Goal: Task Accomplishment & Management: Use online tool/utility

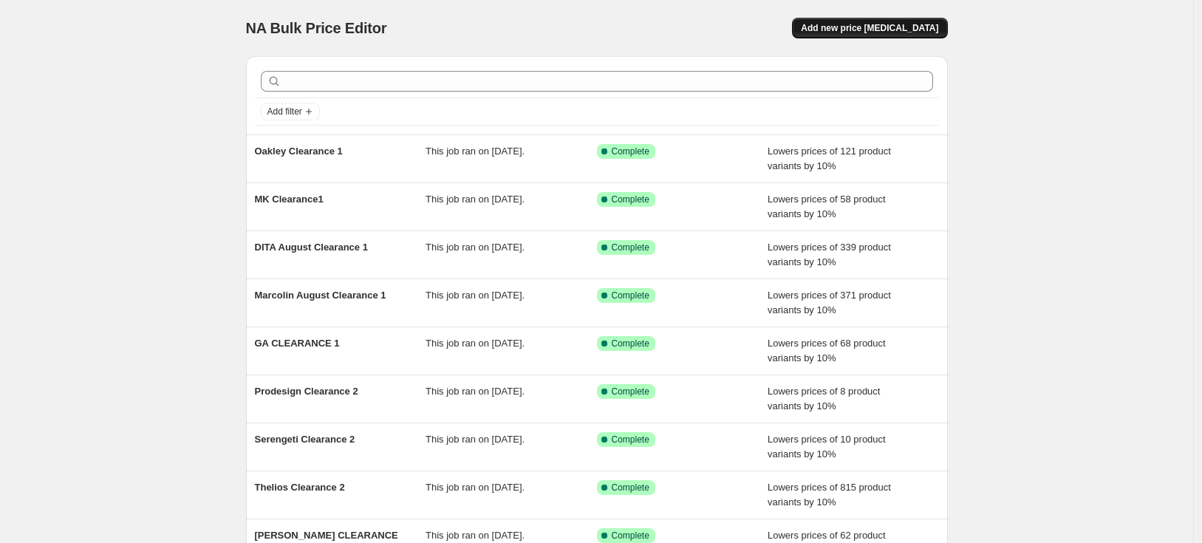
click at [926, 27] on span "Add new price [MEDICAL_DATA]" at bounding box center [869, 28] width 137 height 12
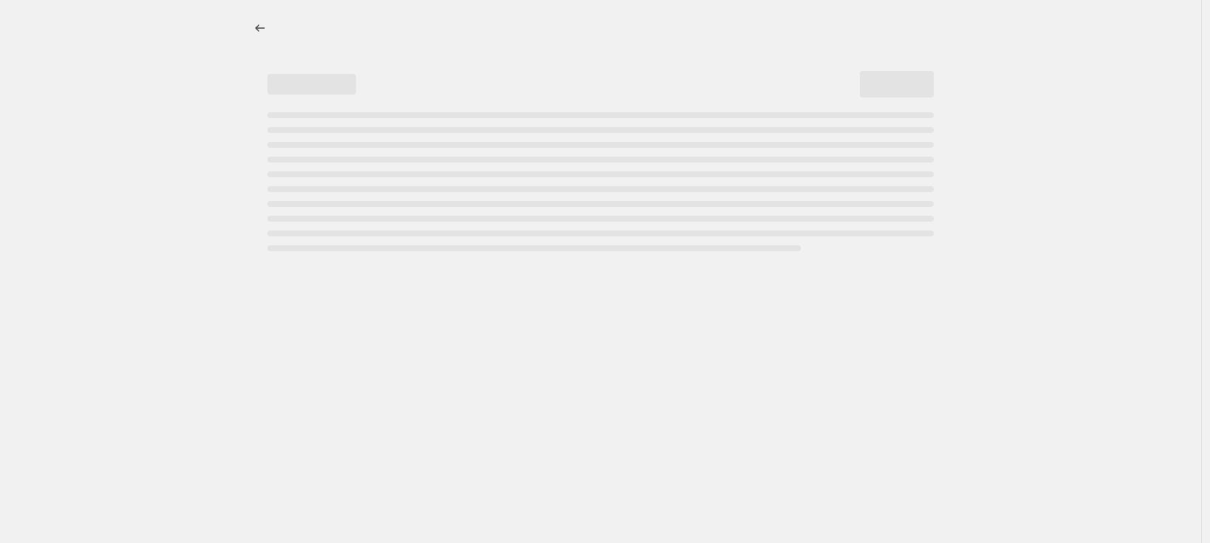
select select "percentage"
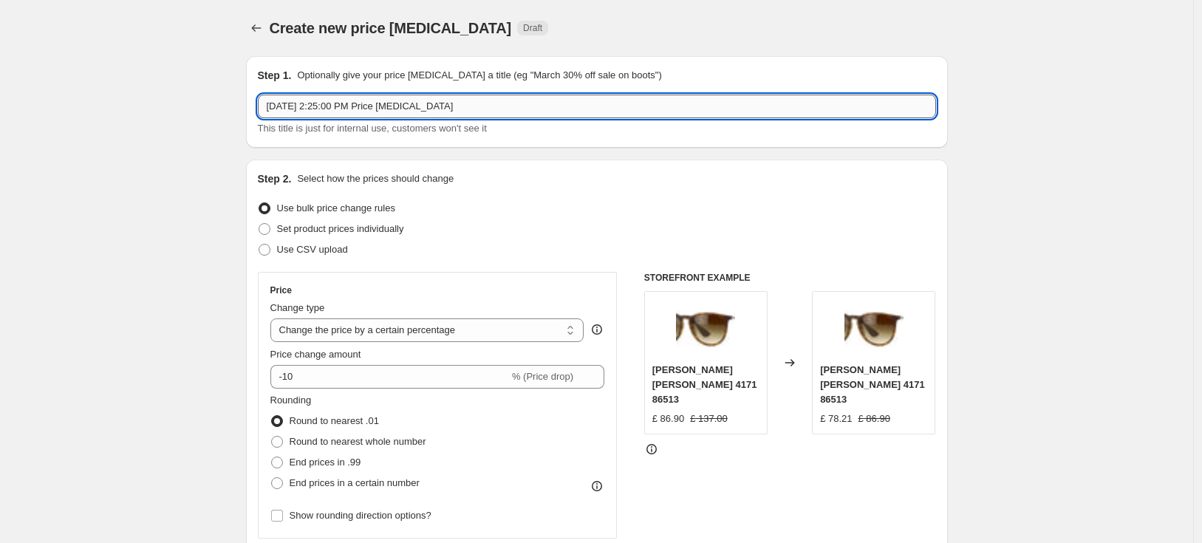
click at [473, 105] on input "[DATE] 2:25:00 PM Price [MEDICAL_DATA]" at bounding box center [597, 107] width 678 height 24
click at [498, 111] on input "[DATE] 2:25:00 PM Price change jobRalp" at bounding box center [597, 107] width 678 height 24
click at [502, 109] on input "[DATE] 2:25:00 PM Price change jobRalp" at bounding box center [597, 107] width 678 height 24
click at [502, 110] on input "[DATE] 2:25:00 PM Price change jobRalp" at bounding box center [597, 107] width 678 height 24
drag, startPoint x: 363, startPoint y: 127, endPoint x: 202, endPoint y: 169, distance: 165.7
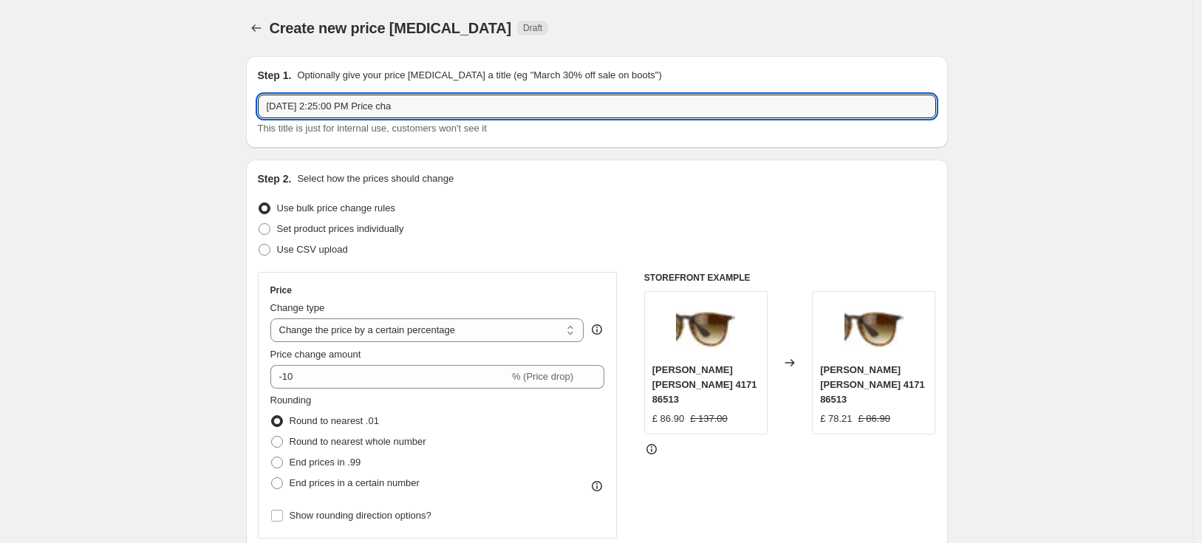
drag, startPoint x: 442, startPoint y: 98, endPoint x: 287, endPoint y: 127, distance: 157.0
click at [287, 127] on div "[DATE] 2:25:00 PM Price cha This title is just for internal use, customers won'…" at bounding box center [597, 115] width 678 height 41
type input "[PERSON_NAME] [PERSON_NAME] Clearance1"
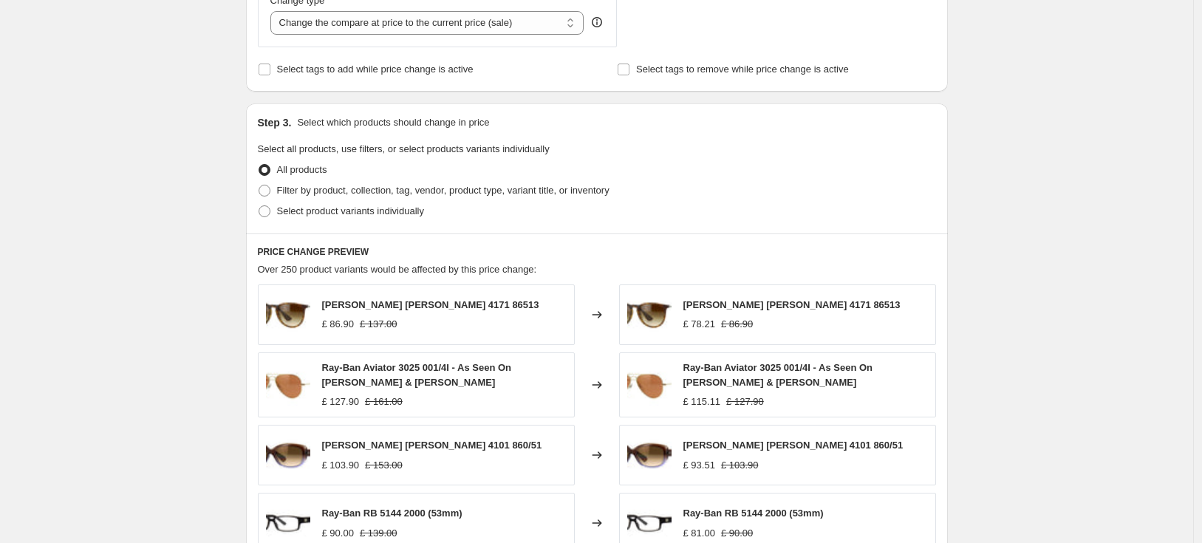
scroll to position [589, 0]
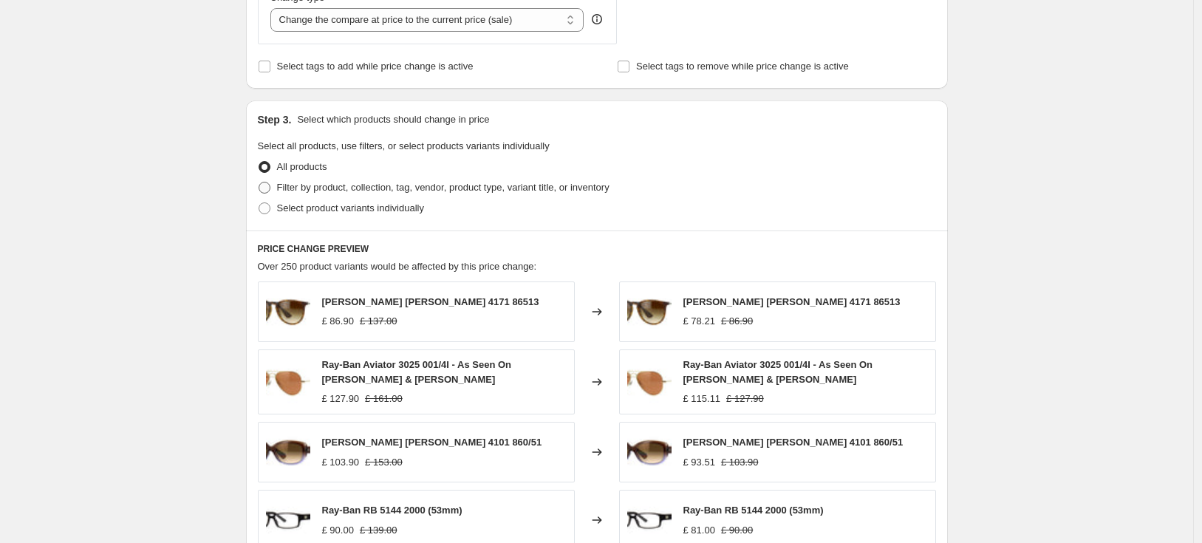
click at [264, 189] on span at bounding box center [264, 188] width 12 height 12
click at [259, 182] on input "Filter by product, collection, tag, vendor, product type, variant title, or inv…" at bounding box center [258, 182] width 1 height 1
radio input "true"
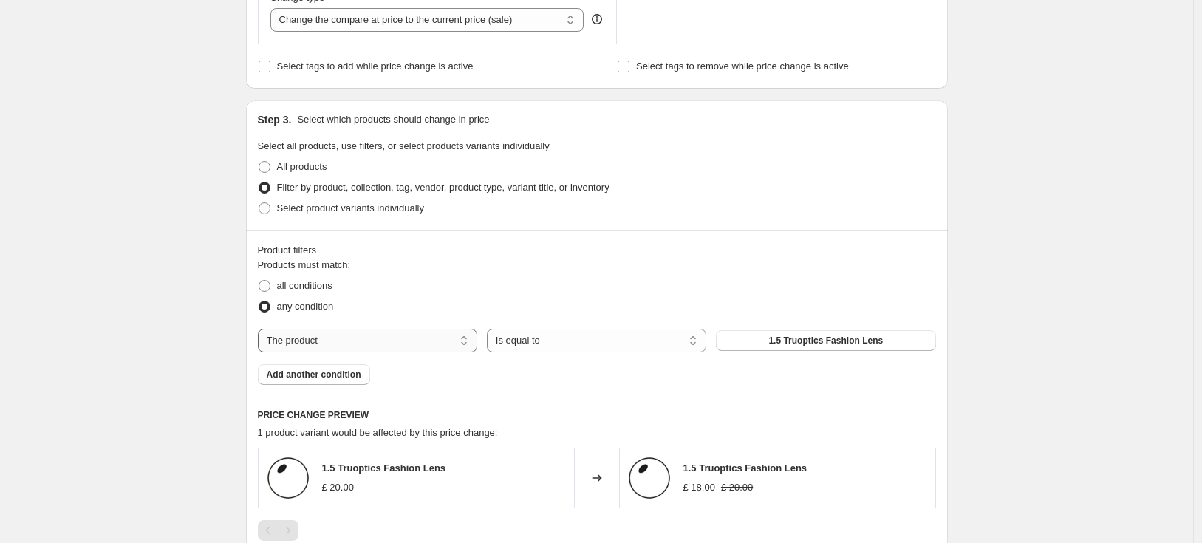
click at [358, 341] on select "The product The product's collection The product's tag The product's vendor The…" at bounding box center [367, 341] width 219 height 24
select select "tag"
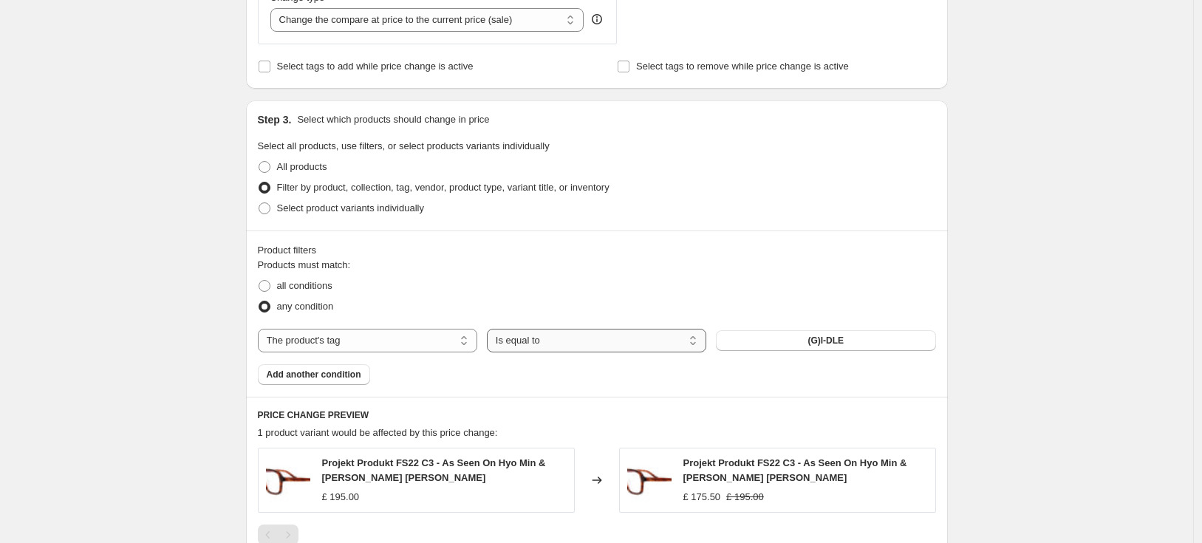
click at [546, 337] on select "Is equal to Is not equal to" at bounding box center [596, 341] width 219 height 24
click at [833, 335] on span "(G)I-DLE" at bounding box center [825, 341] width 36 height 12
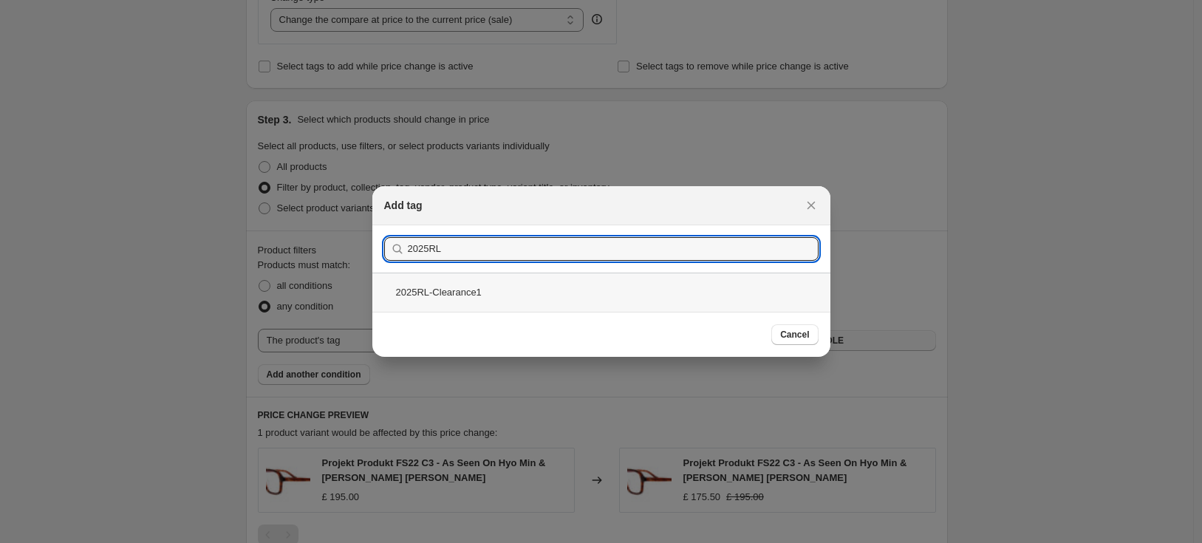
type input "2025RL"
click at [641, 292] on div "2025RL-Clearance1" at bounding box center [601, 292] width 458 height 39
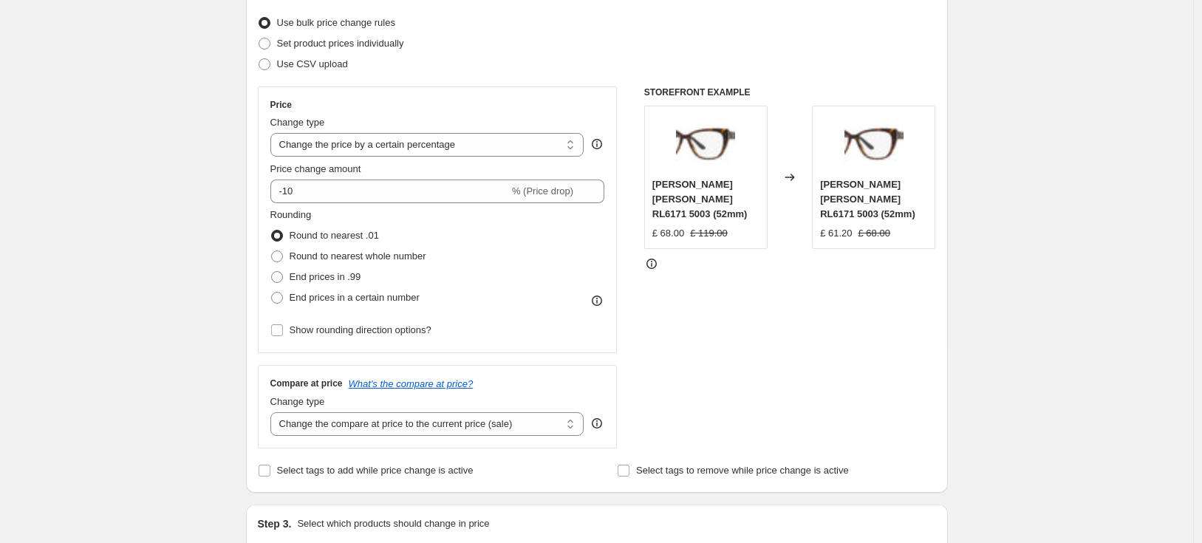
scroll to position [97, 0]
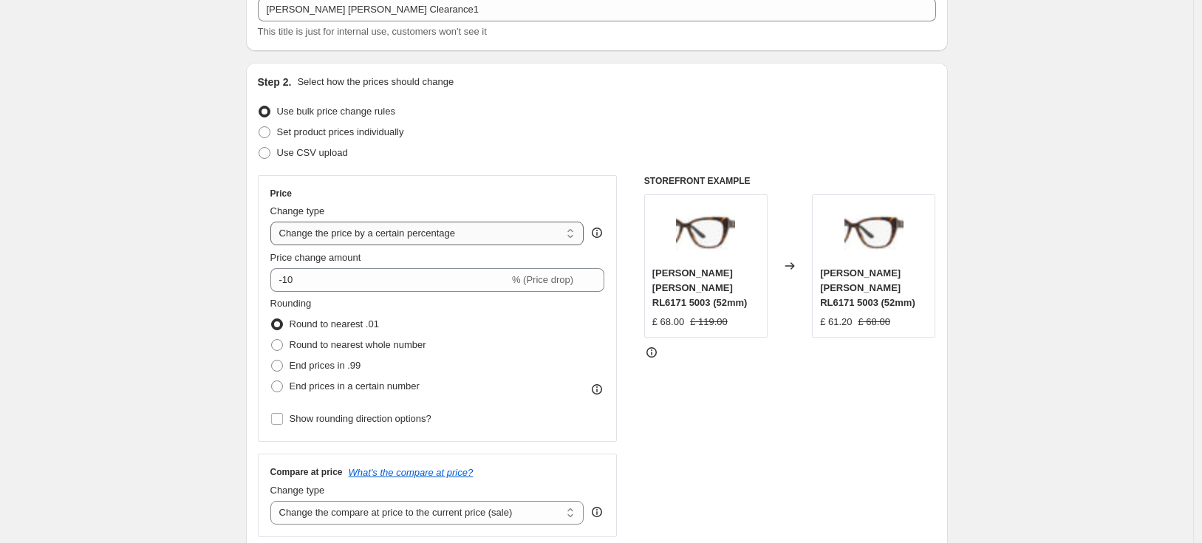
click at [352, 232] on select "Change the price to a certain amount Change the price by a certain amount Chang…" at bounding box center [427, 234] width 314 height 24
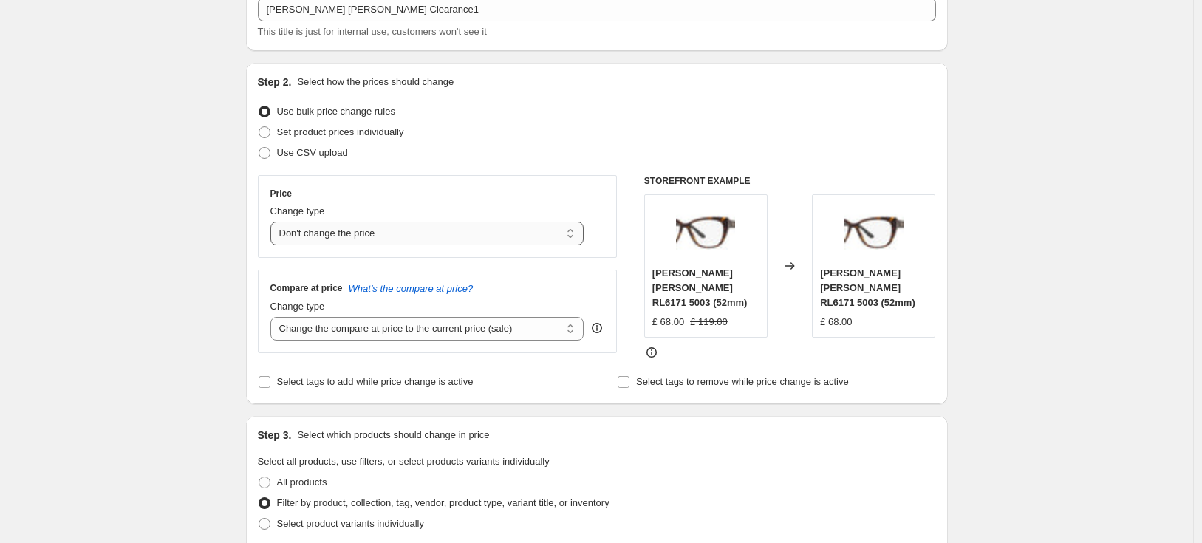
click at [382, 236] on select "Change the price to a certain amount Change the price by a certain amount Chang…" at bounding box center [427, 234] width 314 height 24
click at [350, 329] on select "Change the compare at price to the current price (sale) Change the compare at p…" at bounding box center [427, 329] width 314 height 24
click at [393, 233] on select "Change the price to a certain amount Change the price by a certain amount Chang…" at bounding box center [427, 234] width 314 height 24
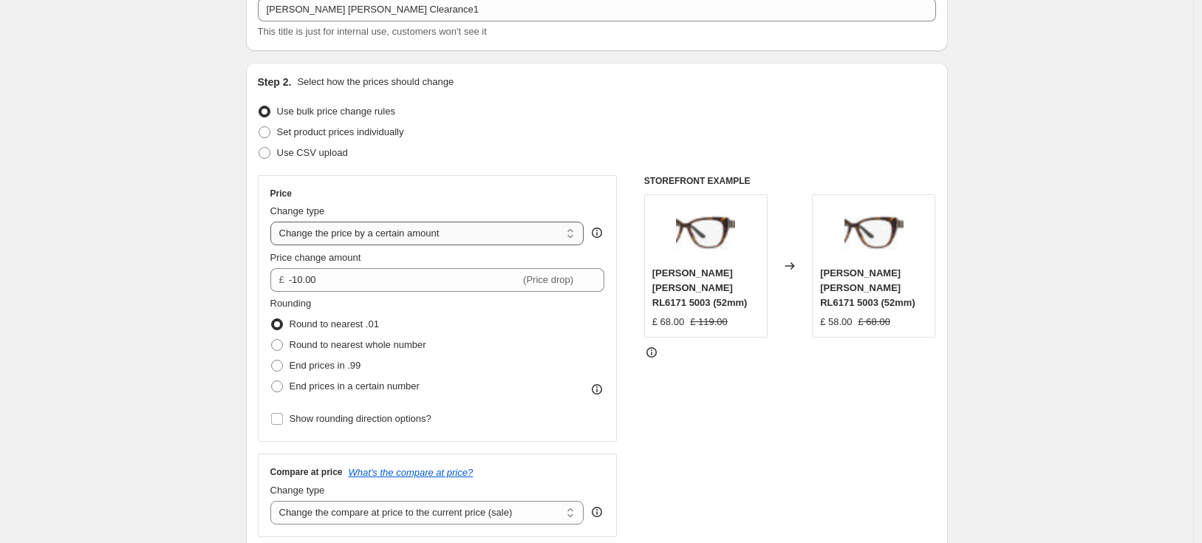
click at [352, 233] on select "Change the price to a certain amount Change the price by a certain amount Chang…" at bounding box center [427, 234] width 314 height 24
select select "percentage"
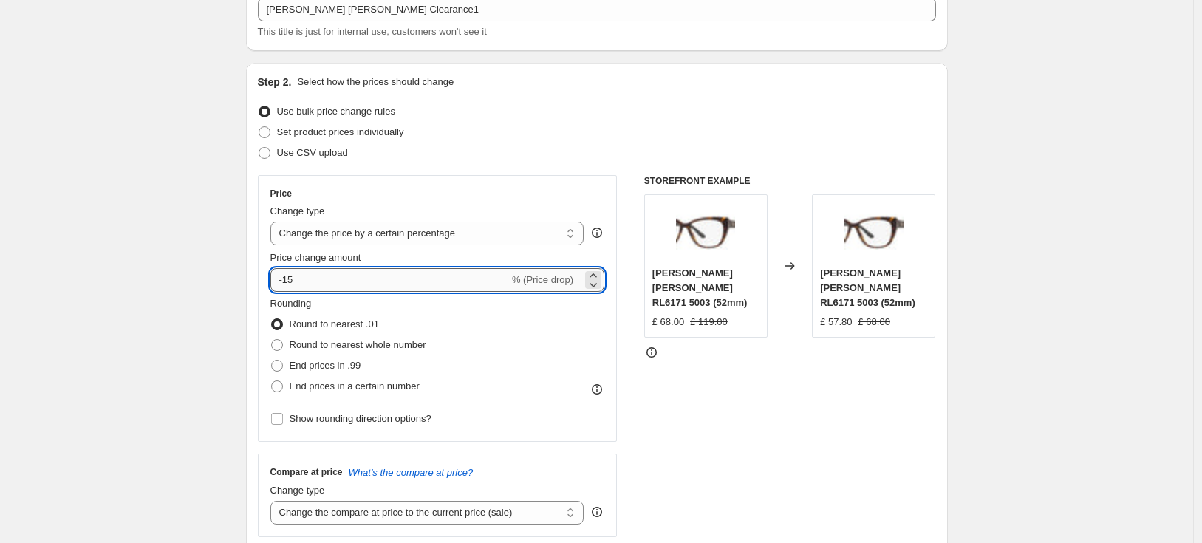
click at [302, 273] on input "-15" at bounding box center [389, 280] width 239 height 24
type input "-10"
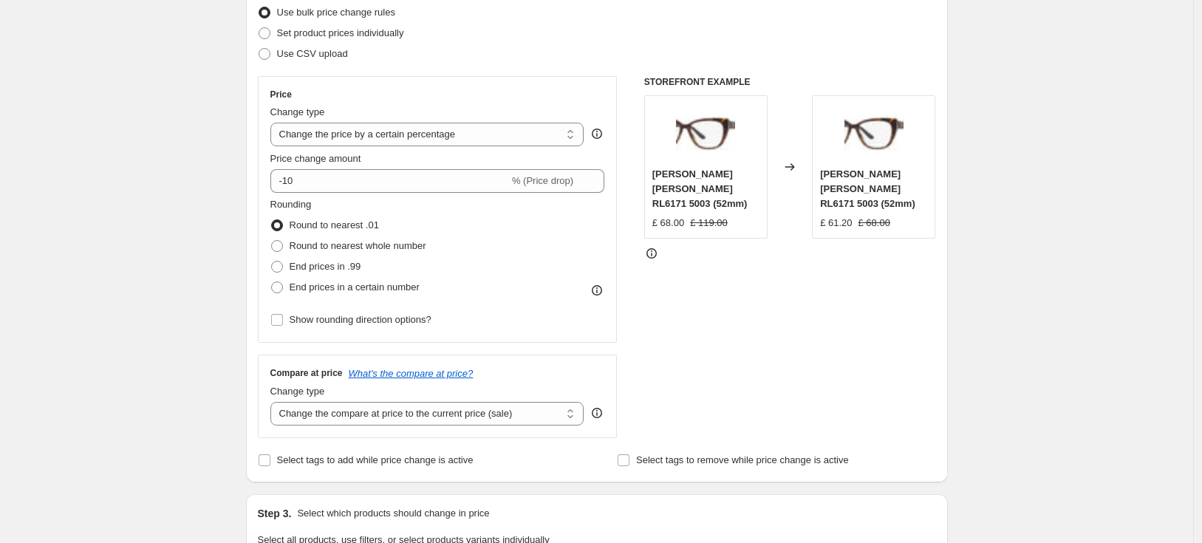
scroll to position [198, 0]
click at [299, 413] on select "Change the compare at price to the current price (sale) Change the compare at p…" at bounding box center [427, 412] width 314 height 24
select select "no_change"
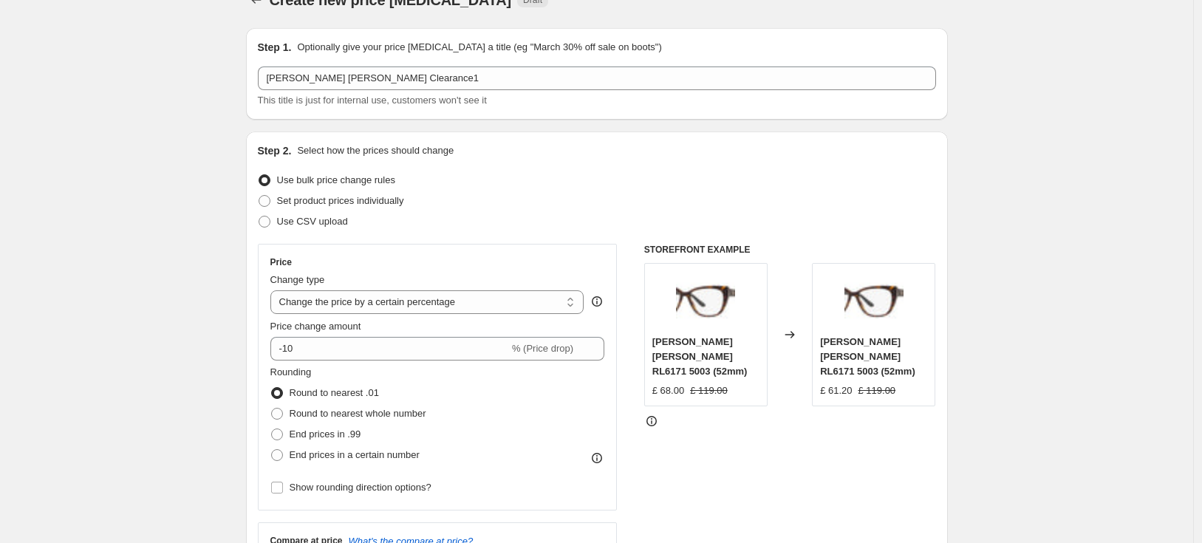
scroll to position [0, 0]
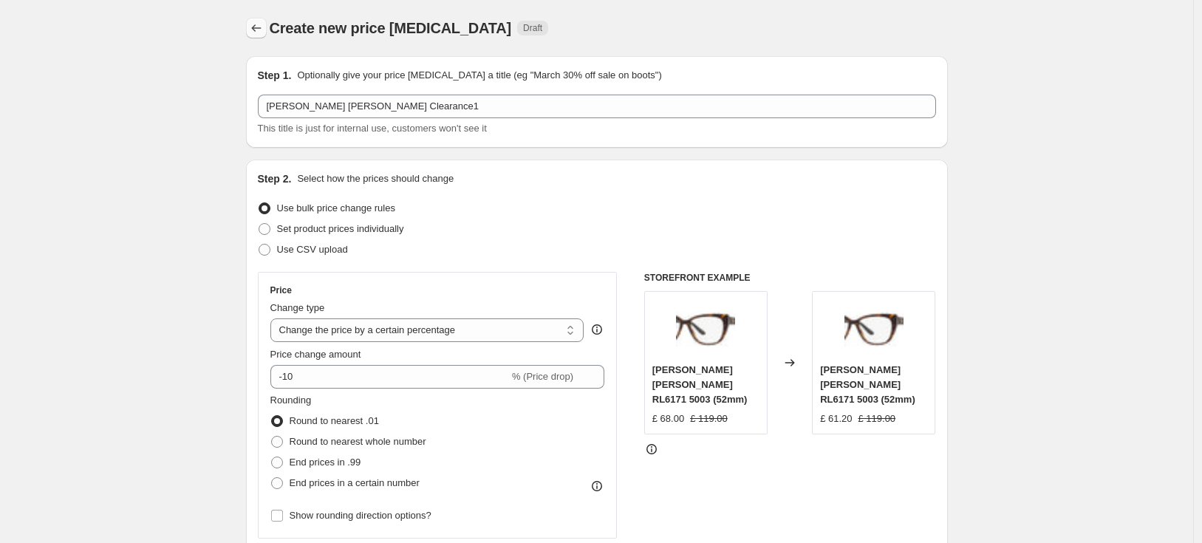
click at [258, 20] on button "Price change jobs" at bounding box center [256, 28] width 21 height 21
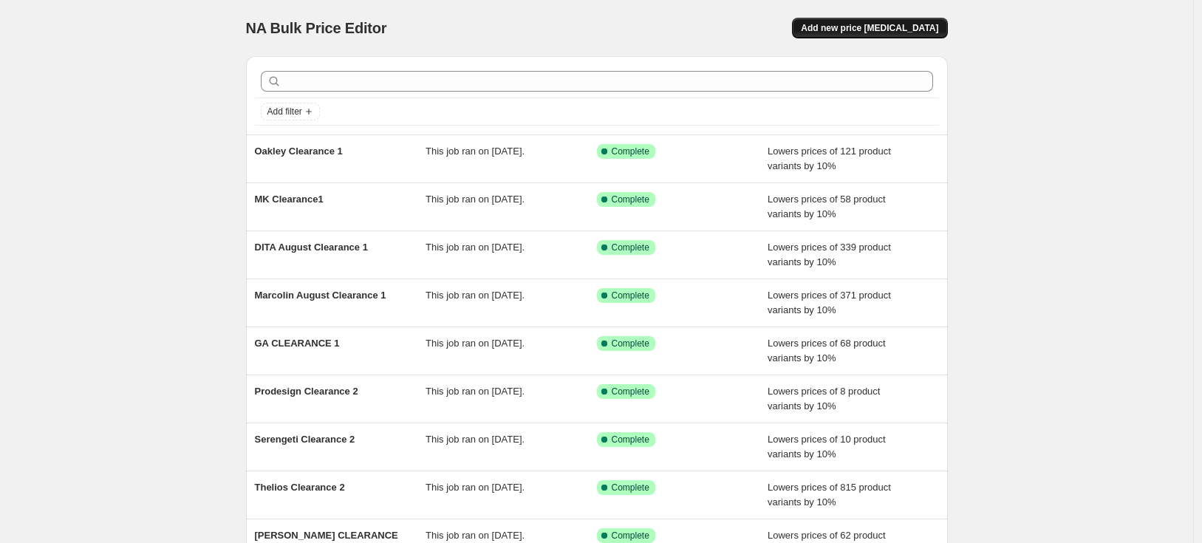
click at [851, 18] on button "Add new price [MEDICAL_DATA]" at bounding box center [869, 28] width 155 height 21
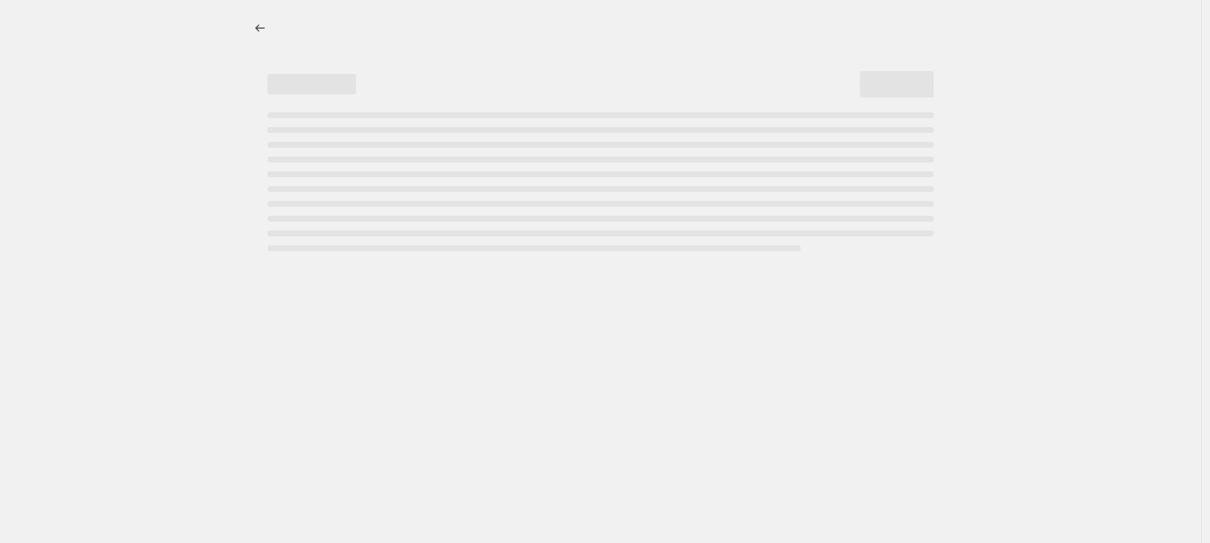
select select "percentage"
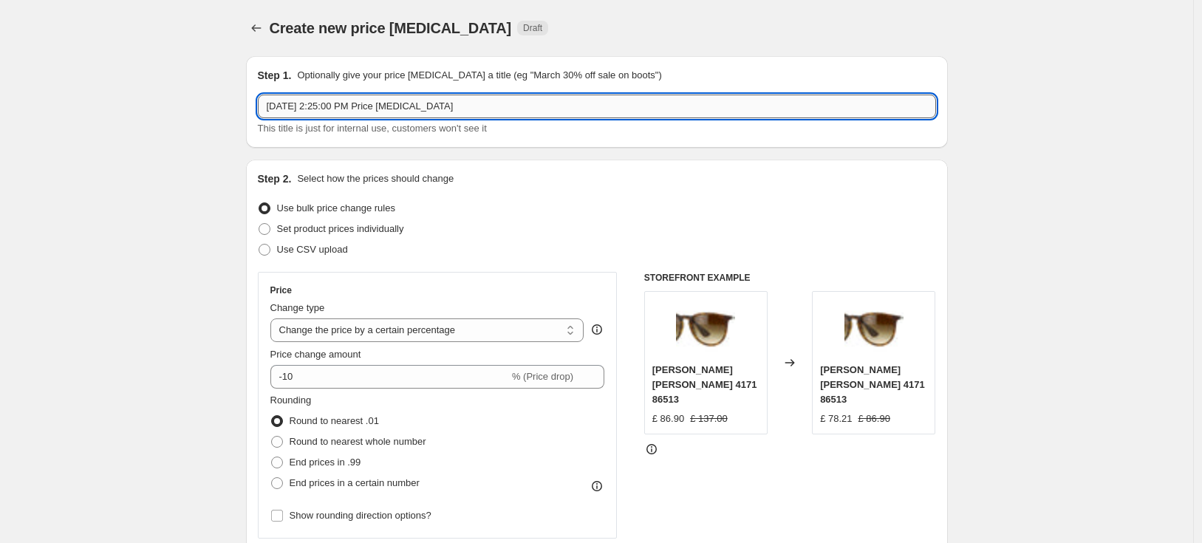
drag, startPoint x: 507, startPoint y: 100, endPoint x: 273, endPoint y: 113, distance: 234.5
click at [273, 113] on input "[DATE] 2:25:00 PM Price [MEDICAL_DATA]" at bounding box center [597, 107] width 678 height 24
type input "A"
type input "[PERSON_NAME] [PERSON_NAME] Clearance1"
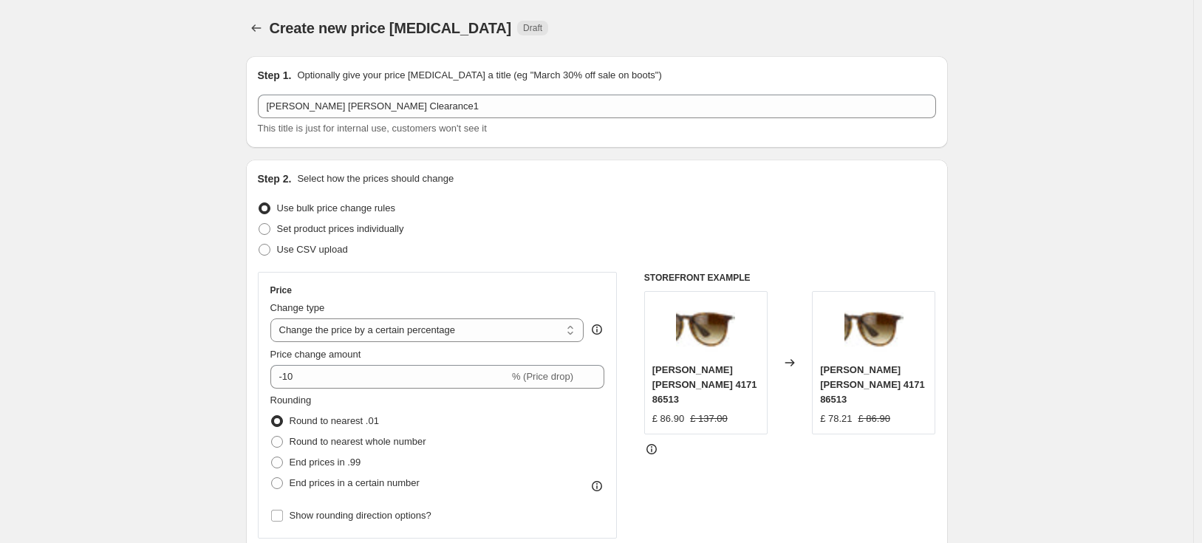
drag, startPoint x: 248, startPoint y: 356, endPoint x: 202, endPoint y: 337, distance: 49.4
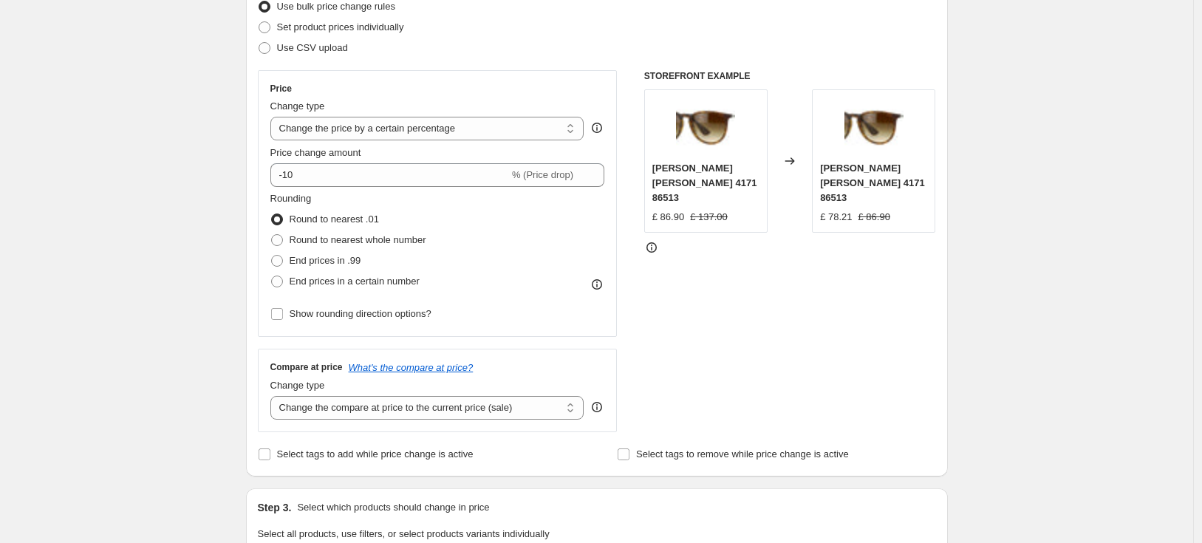
scroll to position [202, 0]
click at [326, 404] on select "Change the compare at price to the current price (sale) Change the compare at p…" at bounding box center [427, 408] width 314 height 24
select select "no_change"
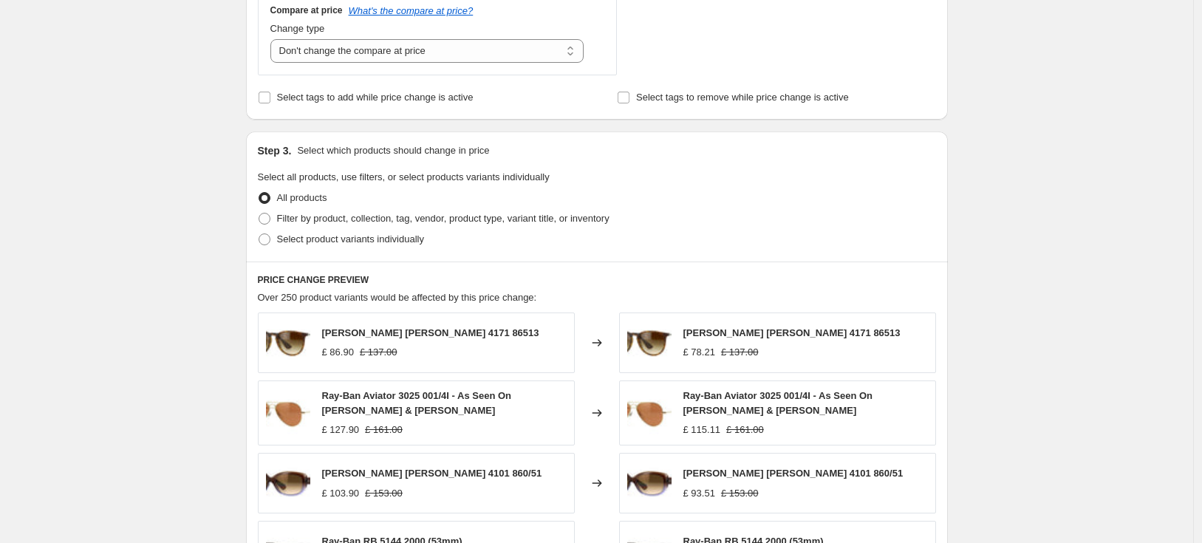
scroll to position [558, 0]
click at [312, 220] on span "Filter by product, collection, tag, vendor, product type, variant title, or inv…" at bounding box center [443, 218] width 332 height 11
click at [259, 214] on input "Filter by product, collection, tag, vendor, product type, variant title, or inv…" at bounding box center [258, 213] width 1 height 1
radio input "true"
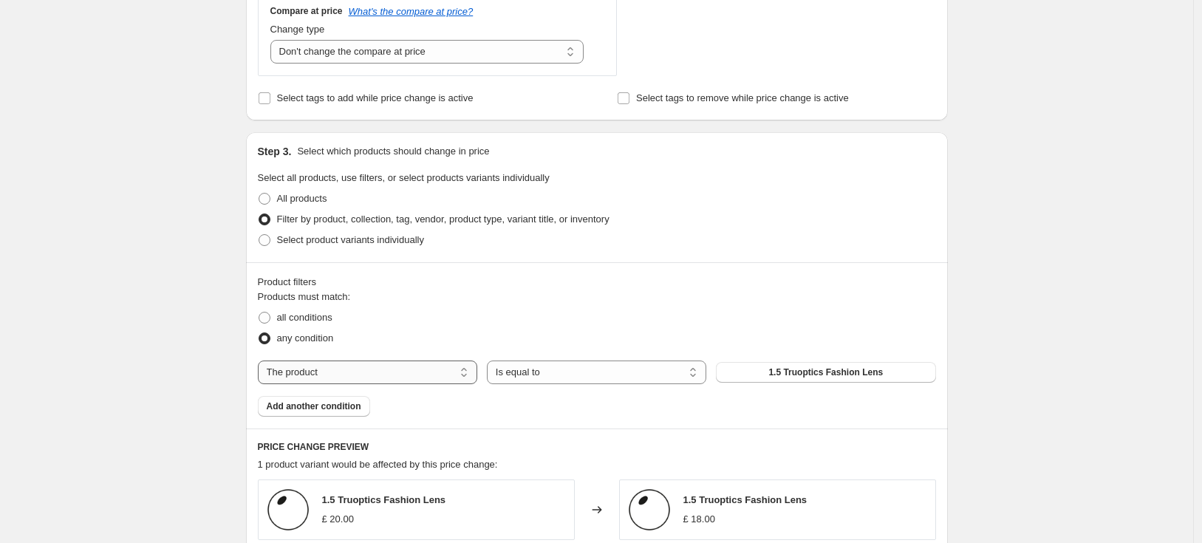
click at [298, 372] on select "The product The product's collection The product's tag The product's vendor The…" at bounding box center [367, 372] width 219 height 24
select select "tag"
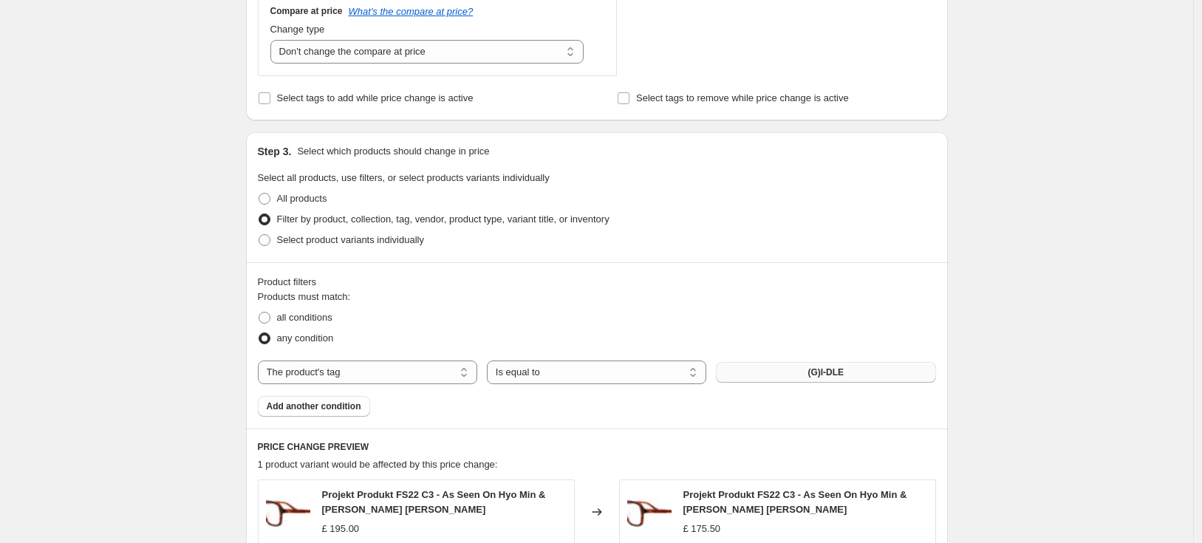
click at [831, 369] on span "(G)I-DLE" at bounding box center [825, 372] width 36 height 12
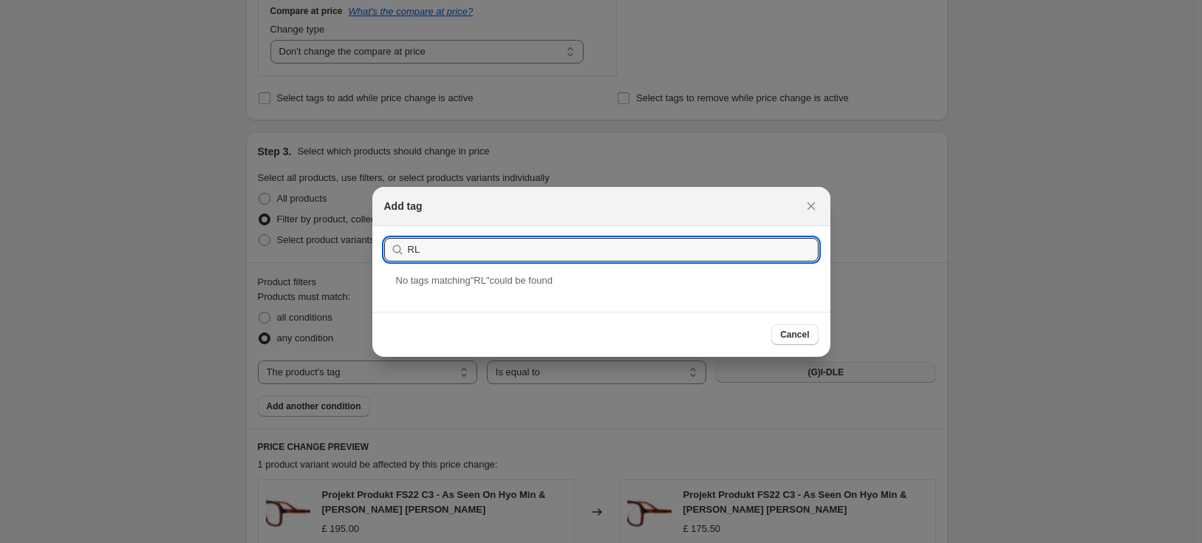
type input "R"
type input "2025RL"
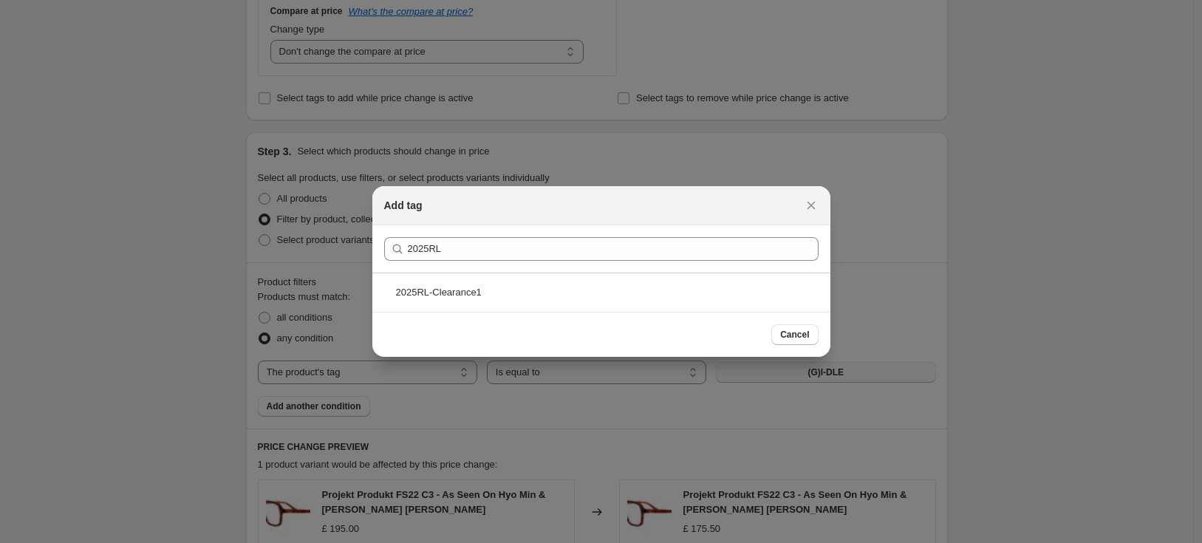
drag, startPoint x: 460, startPoint y: 289, endPoint x: 508, endPoint y: 307, distance: 51.2
click at [461, 289] on div "2025RL-Clearance1" at bounding box center [601, 292] width 458 height 39
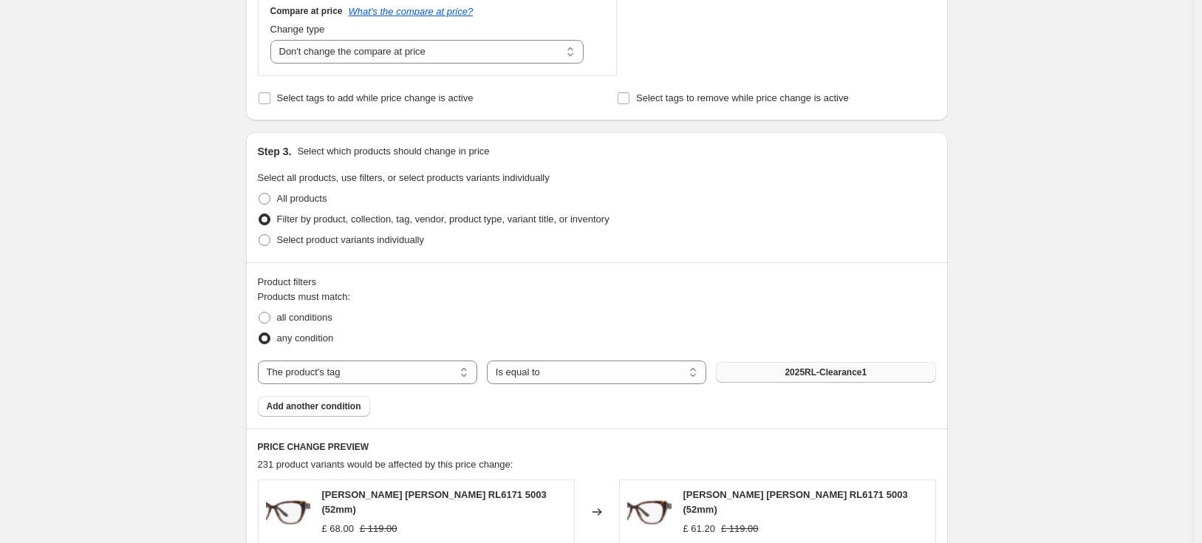
click at [70, 445] on div "Create new price [MEDICAL_DATA]. This page is ready Create new price [MEDICAL_D…" at bounding box center [596, 316] width 1193 height 1749
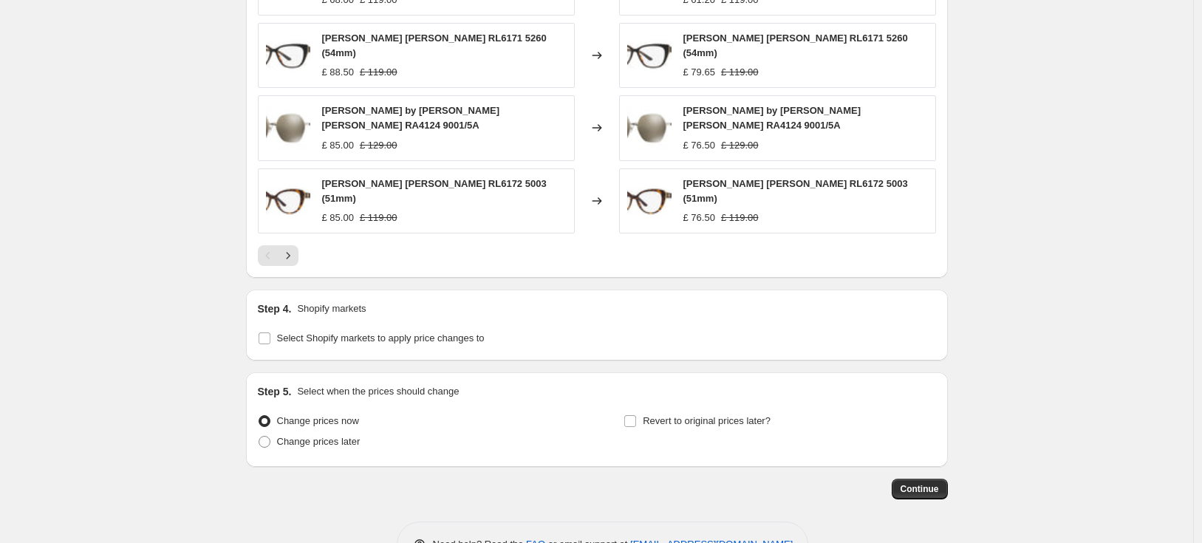
scroll to position [1182, 0]
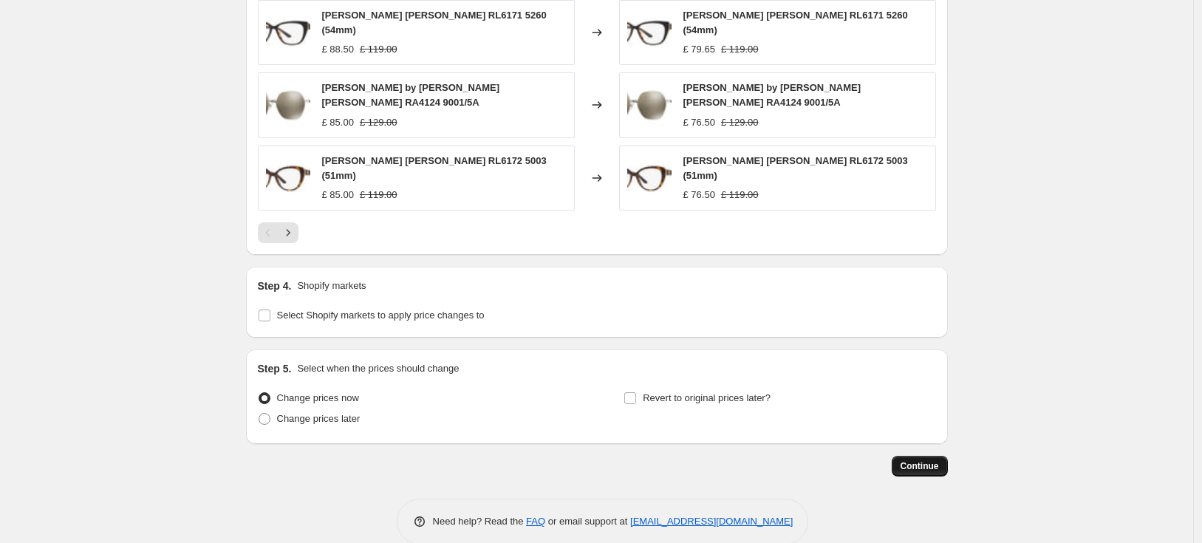
click at [942, 456] on button "Continue" at bounding box center [919, 466] width 56 height 21
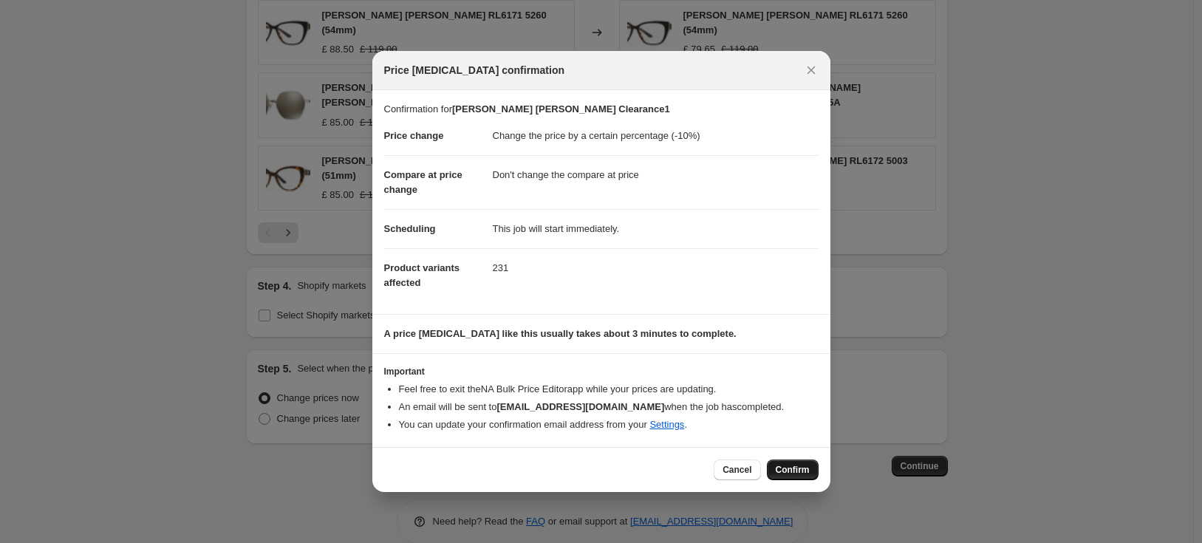
click at [795, 469] on span "Confirm" at bounding box center [792, 470] width 34 height 12
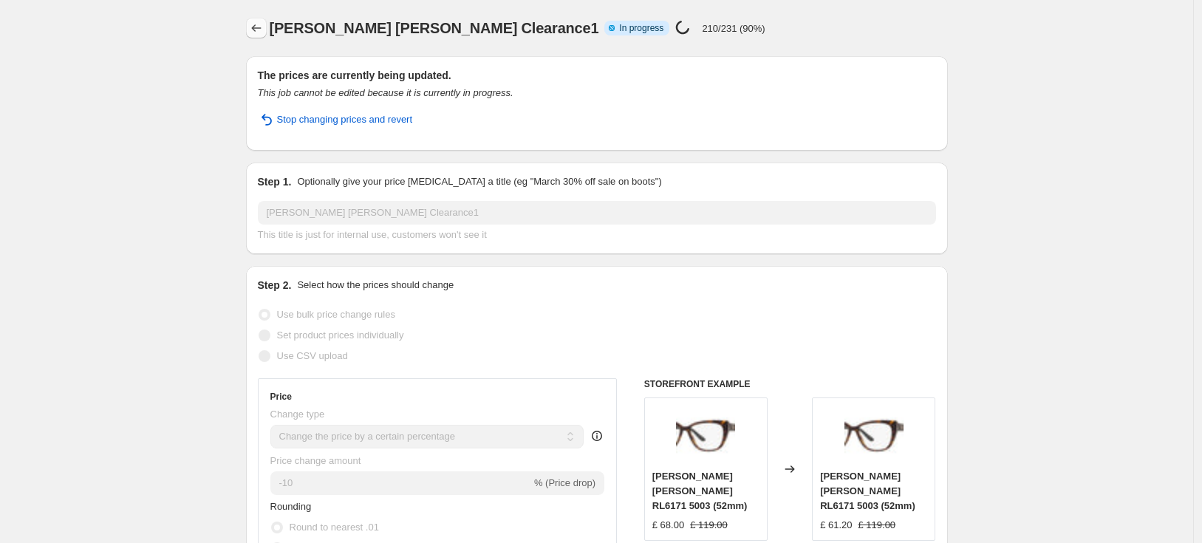
select select "percentage"
select select "no_change"
select select "tag"
